Goal: Task Accomplishment & Management: Use online tool/utility

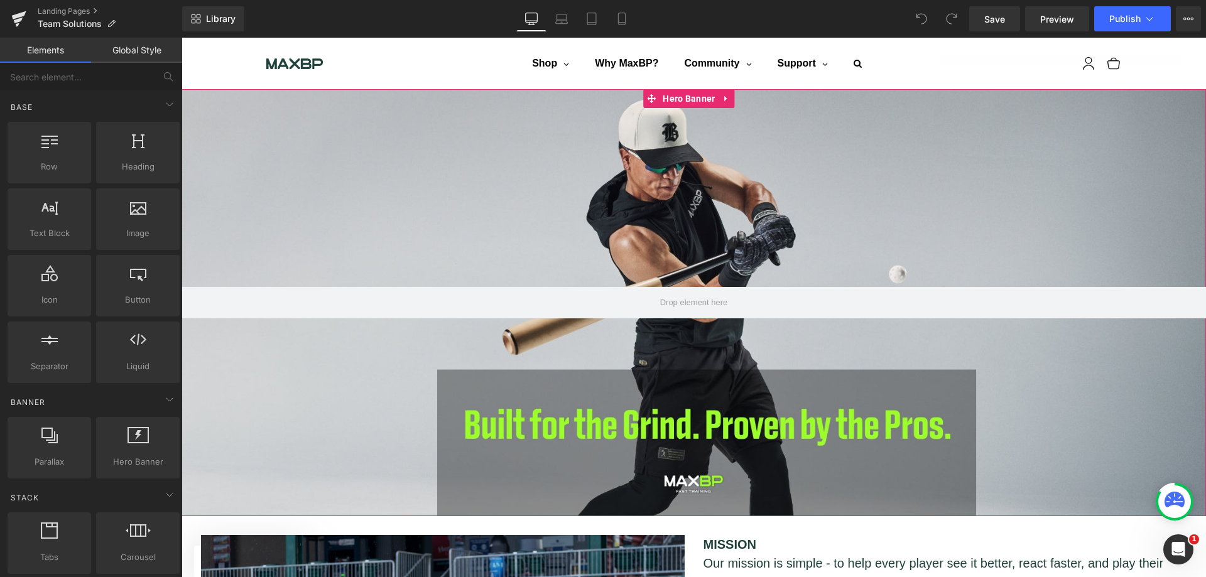
click at [681, 97] on span "Hero Banner" at bounding box center [688, 98] width 58 height 19
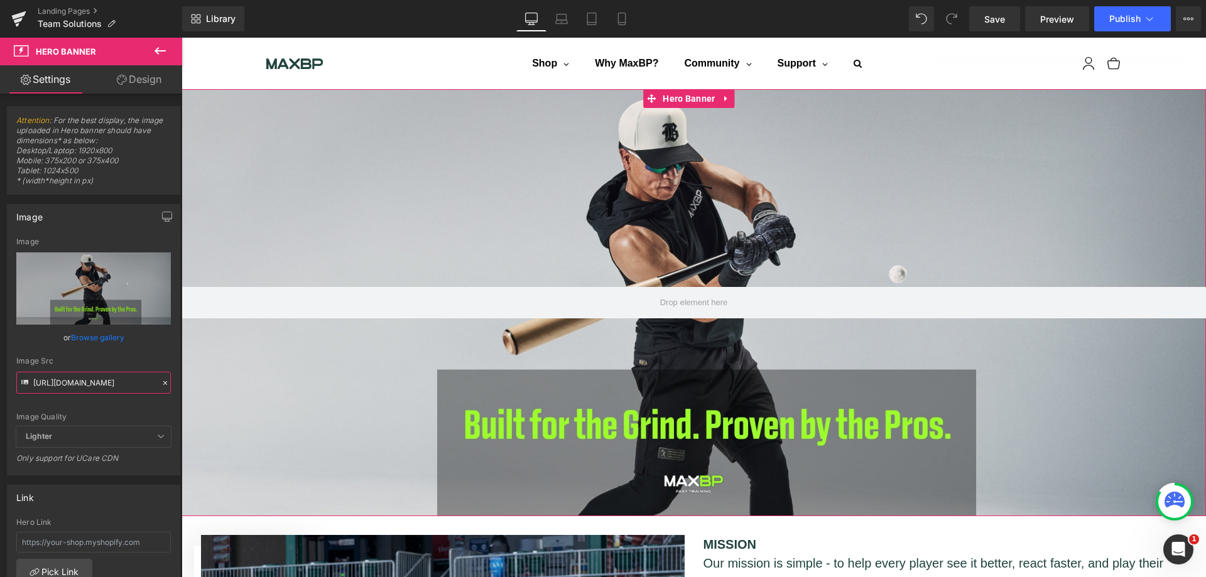
click at [136, 383] on input "[URL][DOMAIN_NAME]" at bounding box center [93, 383] width 154 height 22
click at [720, 222] on div at bounding box center [693, 302] width 1024 height 427
click at [688, 92] on span "Hero Banner" at bounding box center [688, 98] width 58 height 19
click at [93, 391] on input "[URL][DOMAIN_NAME]" at bounding box center [93, 383] width 154 height 22
type input "[URL][DOMAIN_NAME]"
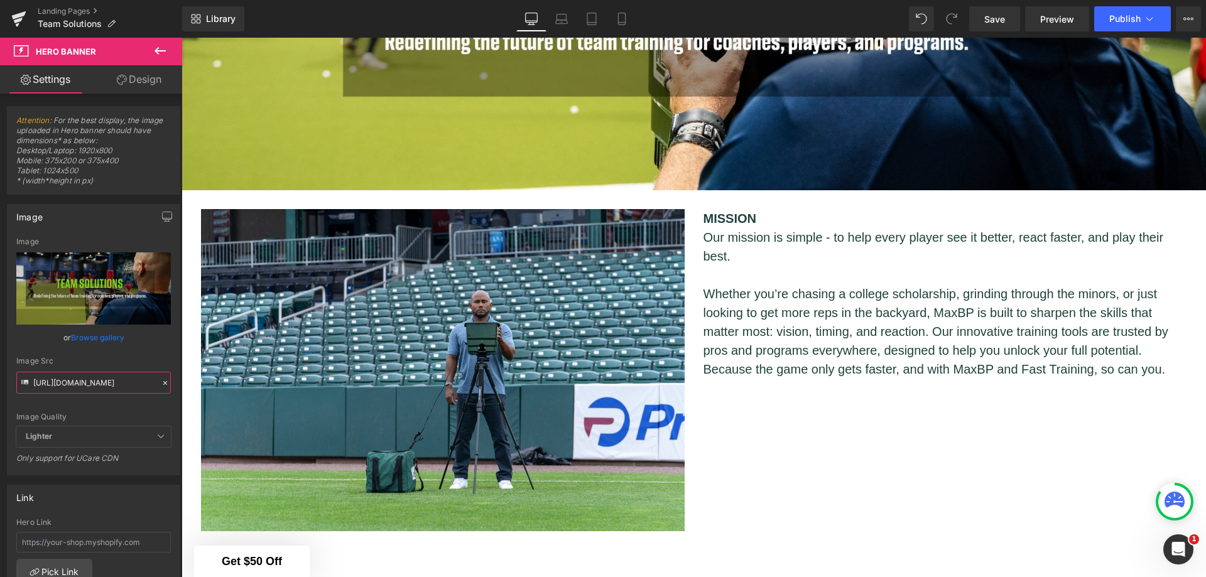
scroll to position [271, 0]
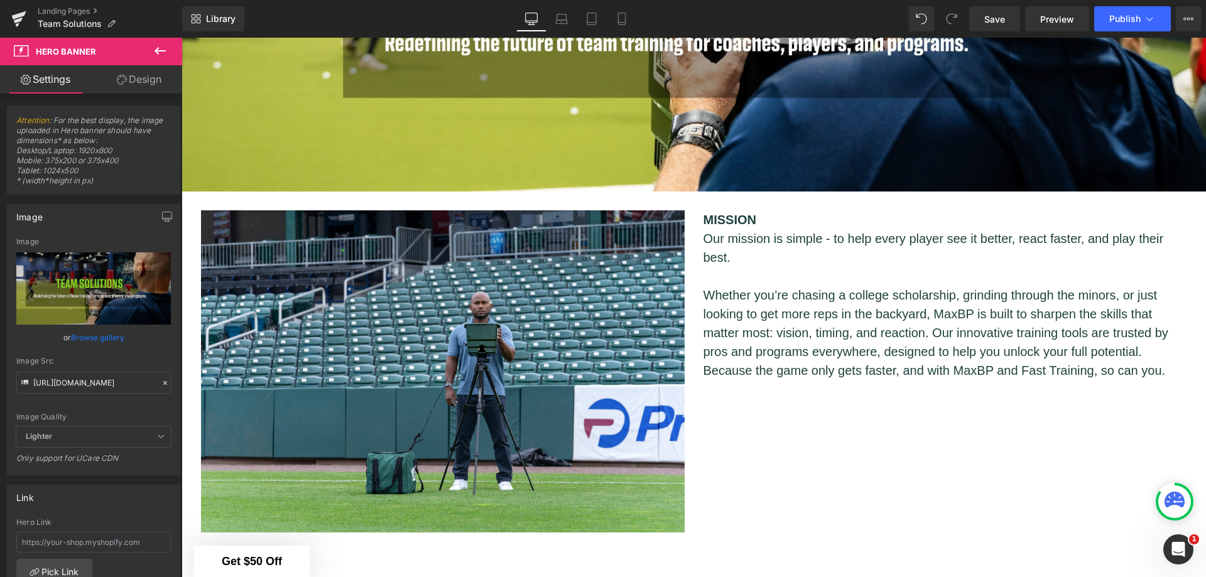
click at [832, 461] on div "Image MISSION Our mission is simple - to help every player see it better, react…" at bounding box center [694, 365] width 1005 height 347
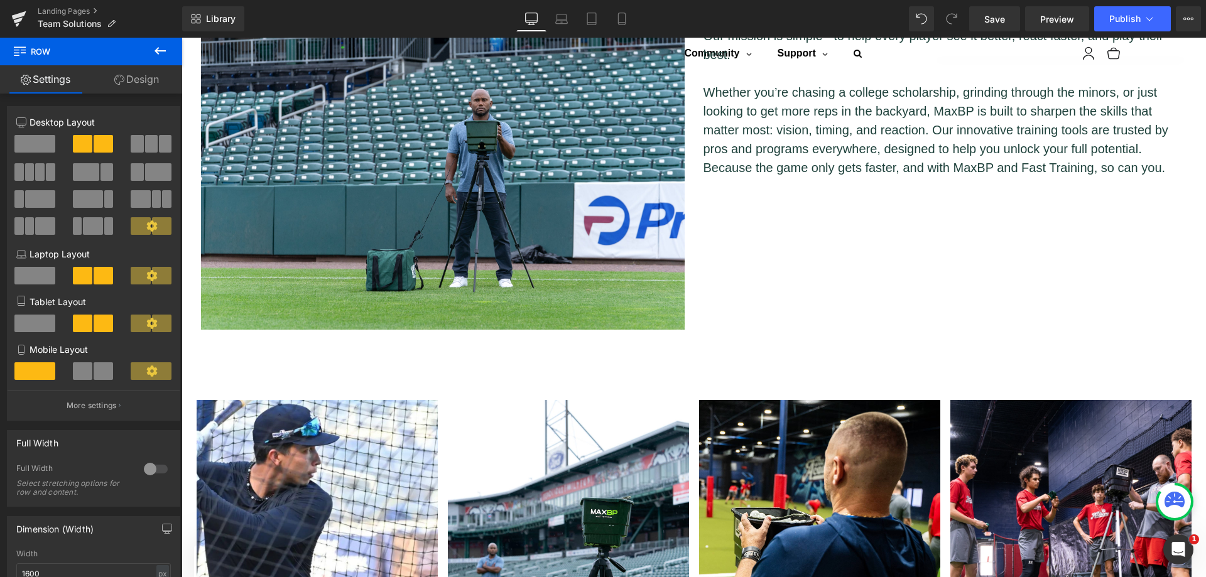
scroll to position [208, 0]
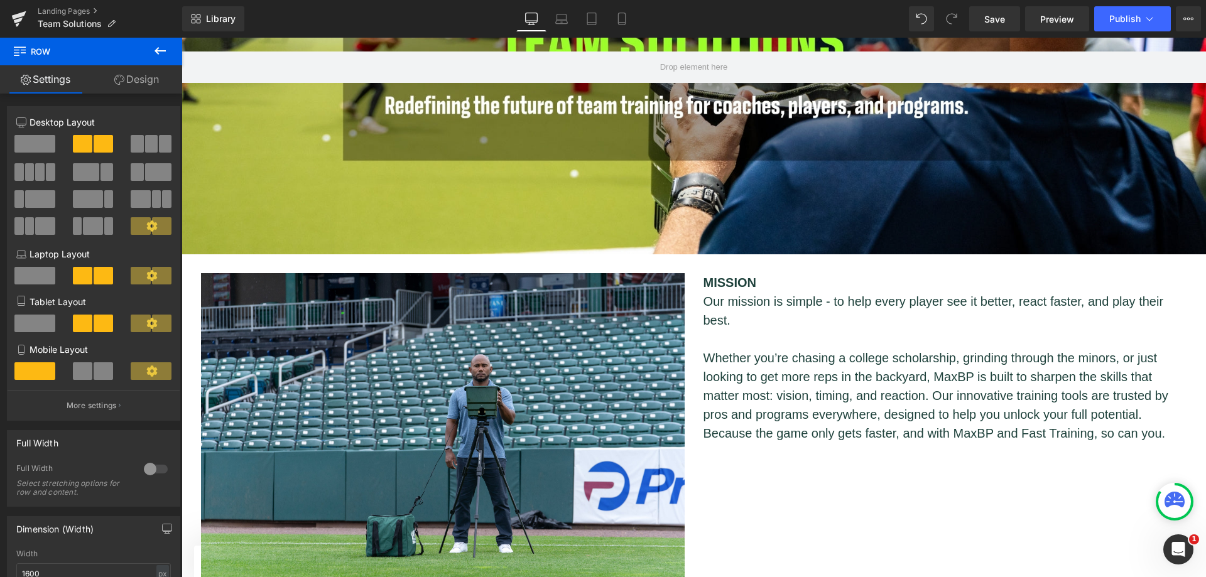
click at [544, 409] on img at bounding box center [442, 434] width 483 height 322
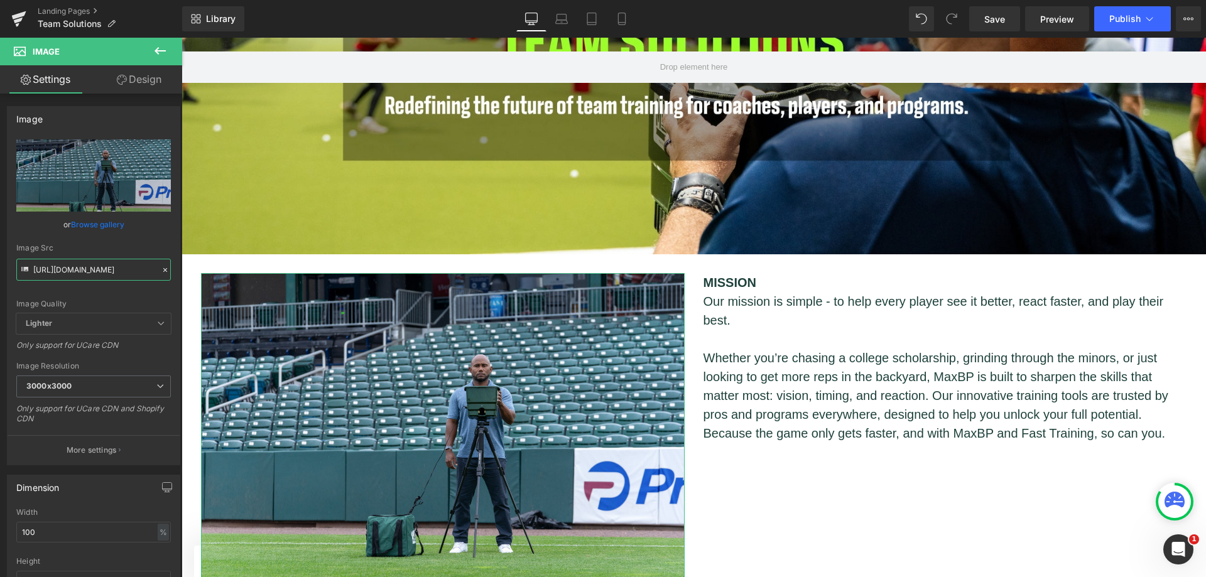
click at [111, 272] on input "[URL][DOMAIN_NAME]" at bounding box center [93, 270] width 154 height 22
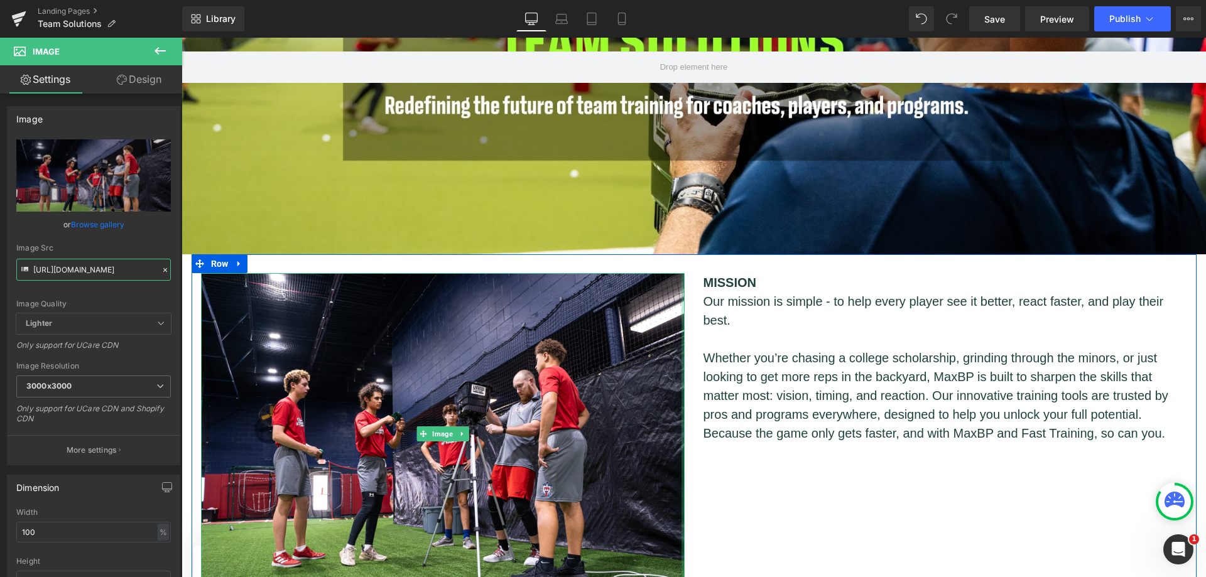
type input "[URL][DOMAIN_NAME]"
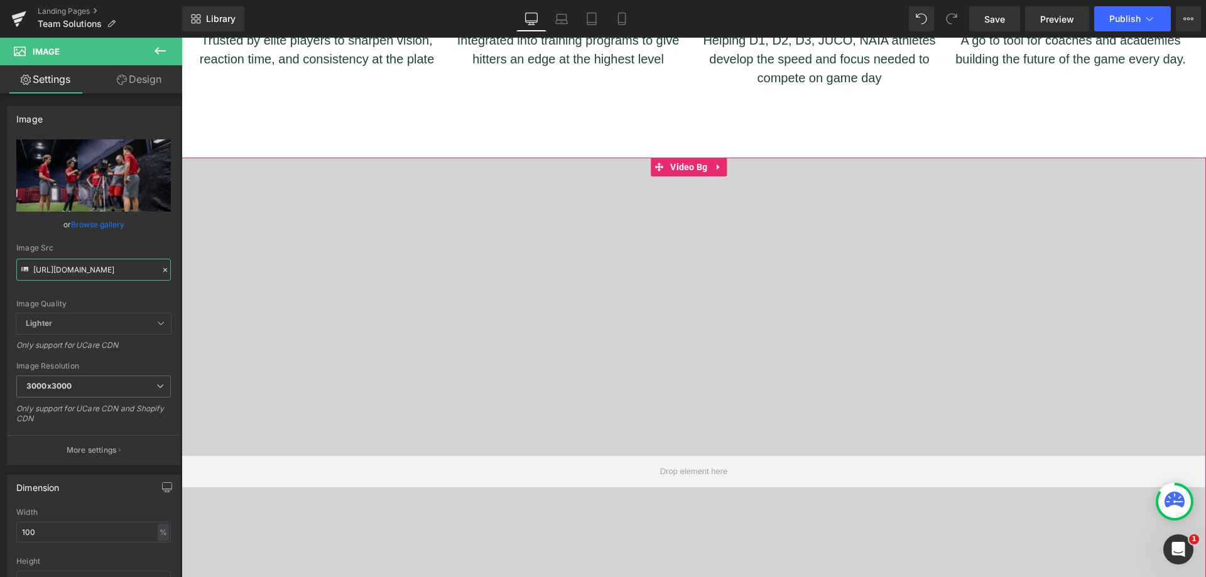
scroll to position [1213, 0]
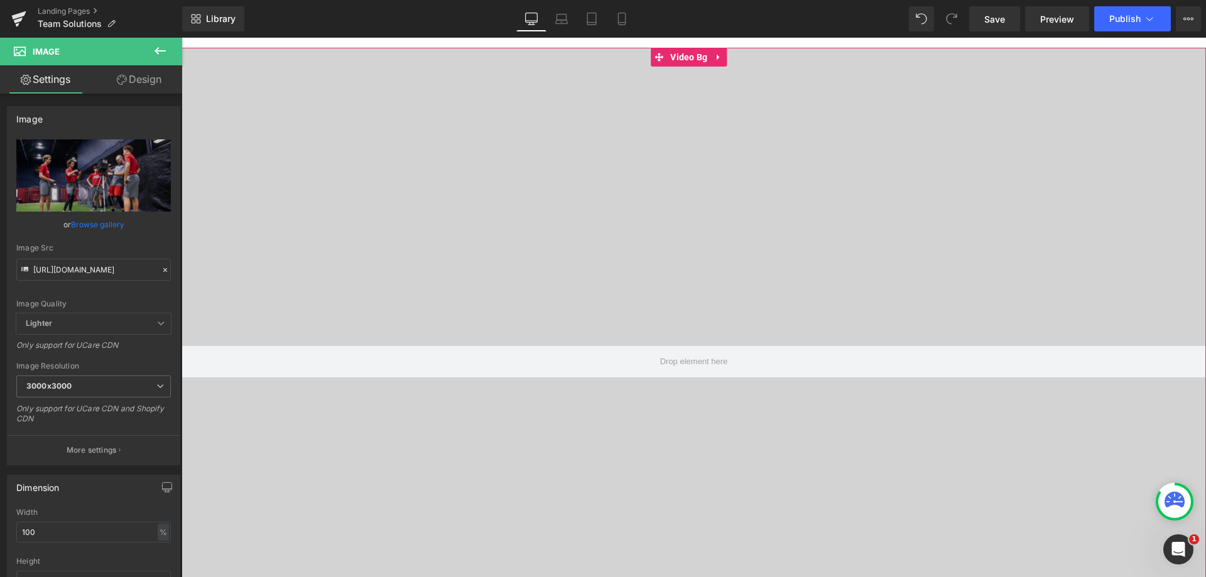
click at [716, 189] on div at bounding box center [693, 362] width 1024 height 628
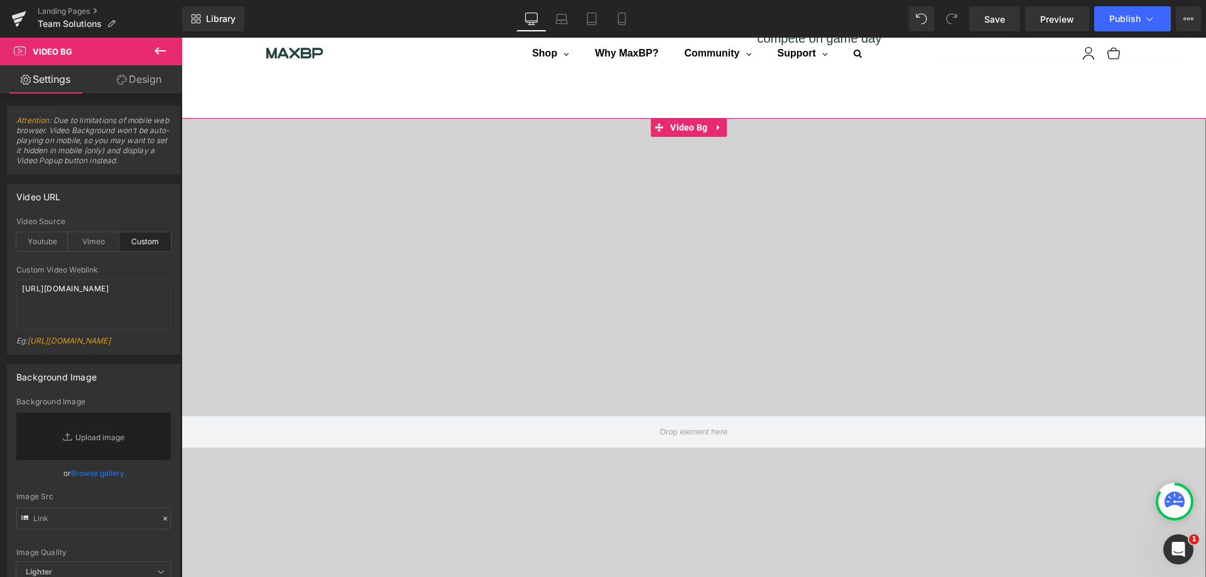
scroll to position [1025, 0]
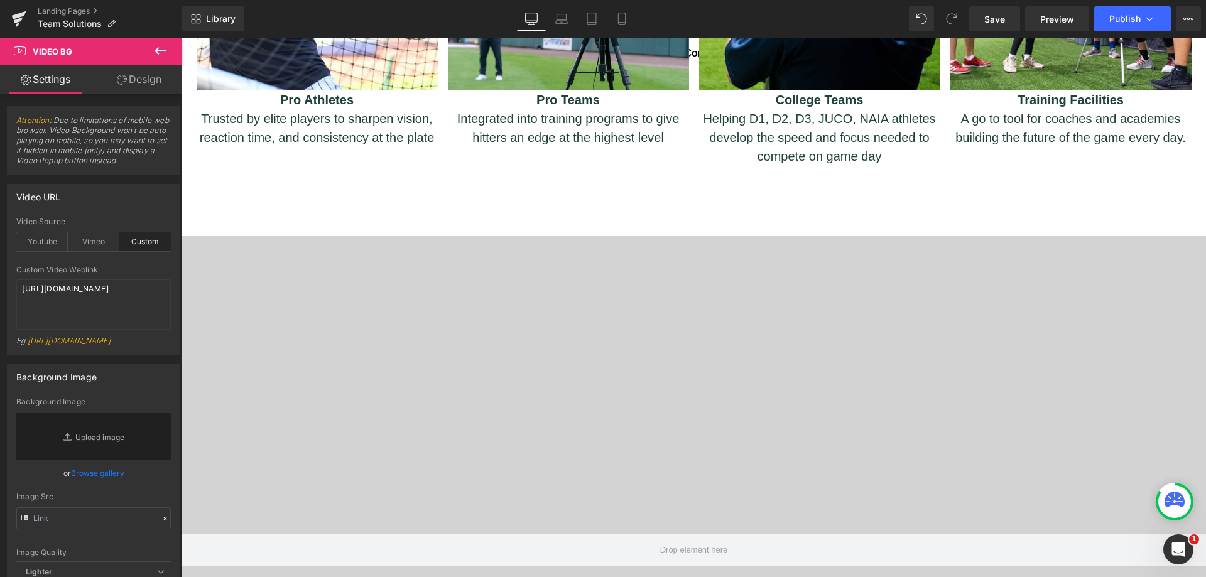
click at [670, 306] on div at bounding box center [693, 550] width 1024 height 628
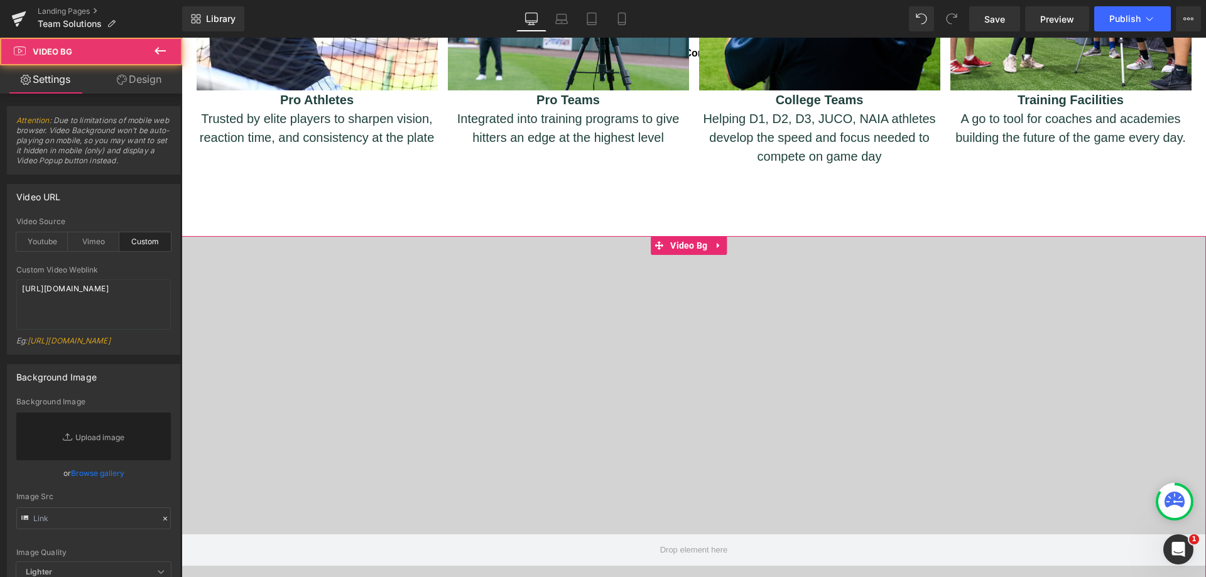
click at [720, 245] on icon at bounding box center [719, 244] width 9 height 9
click at [726, 241] on icon at bounding box center [727, 244] width 9 height 9
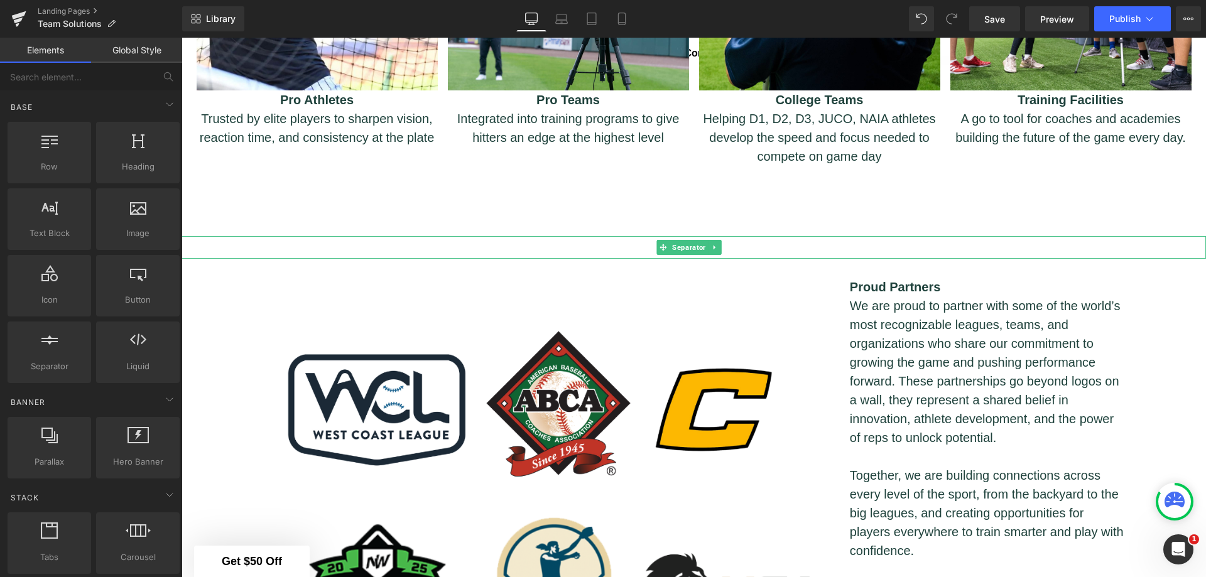
click at [714, 245] on icon at bounding box center [714, 247] width 2 height 4
click at [718, 244] on icon at bounding box center [721, 248] width 7 height 8
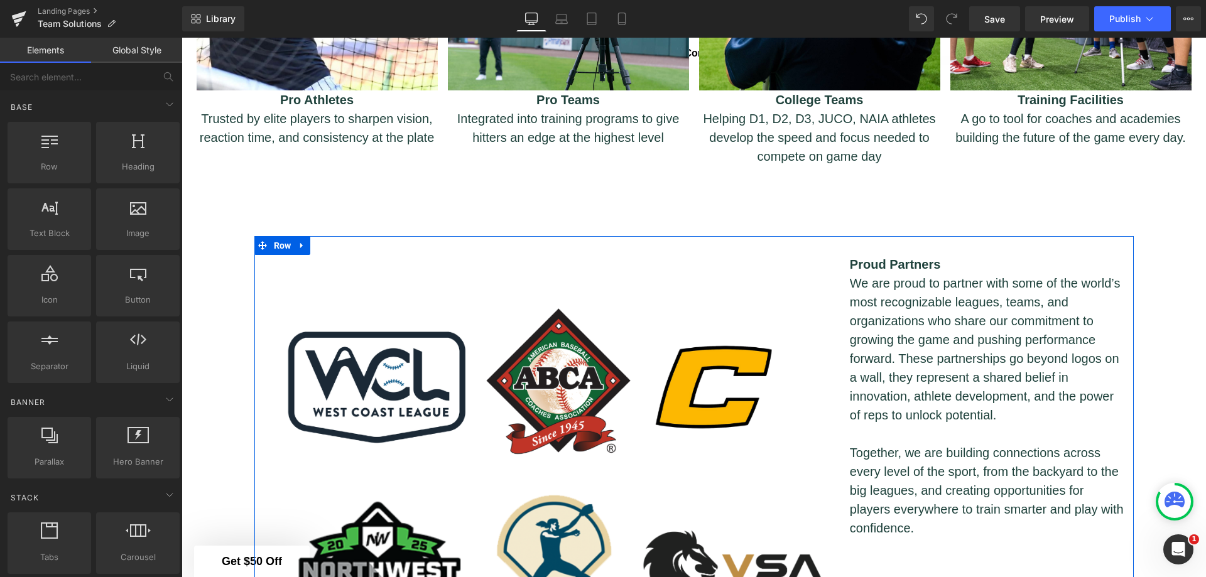
click at [298, 236] on link at bounding box center [302, 245] width 16 height 19
click at [332, 236] on link at bounding box center [334, 245] width 16 height 19
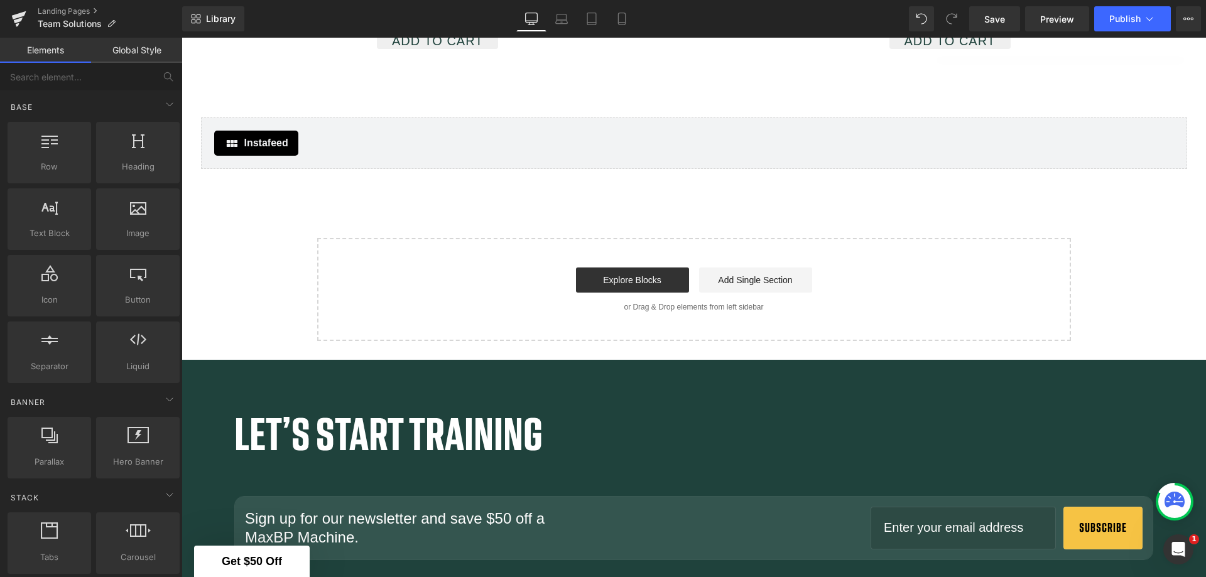
scroll to position [1653, 0]
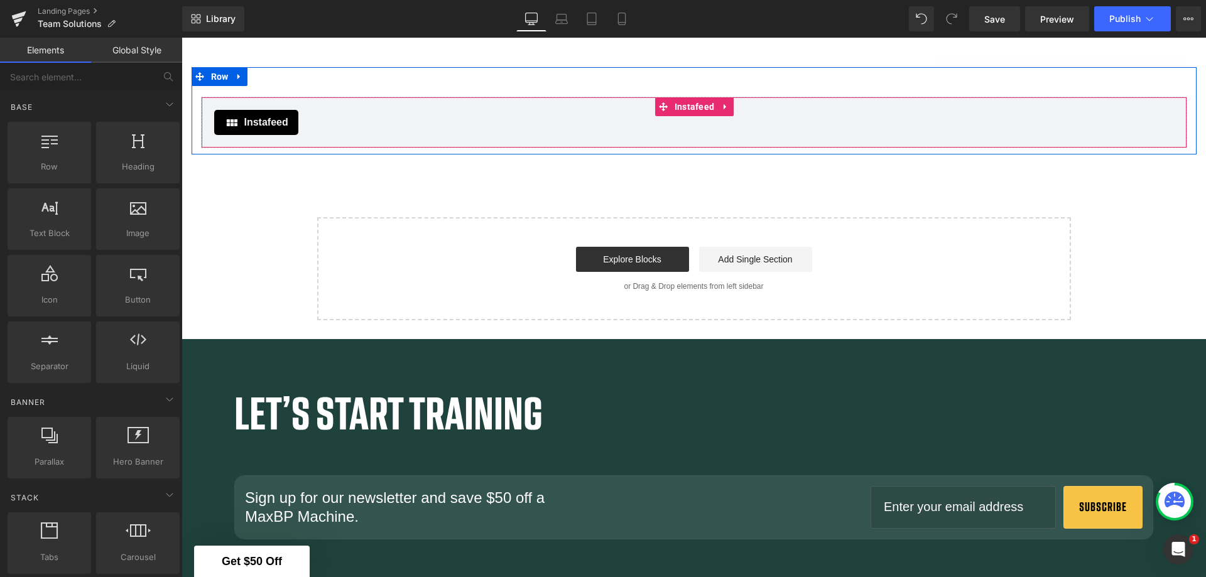
click at [723, 102] on icon at bounding box center [725, 106] width 9 height 9
click at [729, 102] on icon at bounding box center [733, 106] width 9 height 9
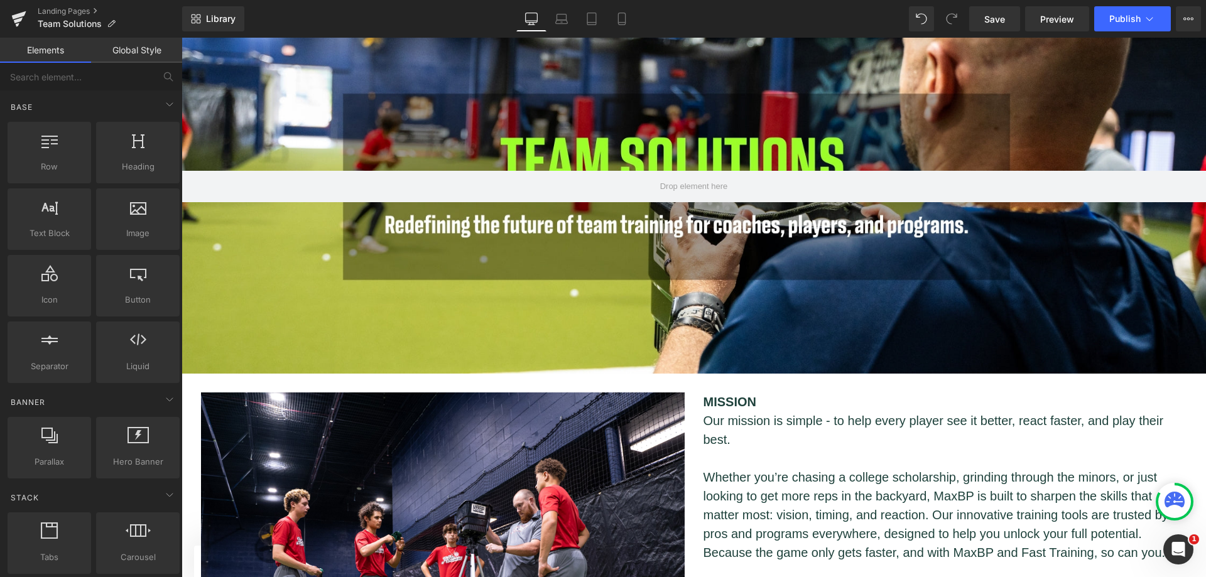
scroll to position [20, 0]
